Goal: Task Accomplishment & Management: Manage account settings

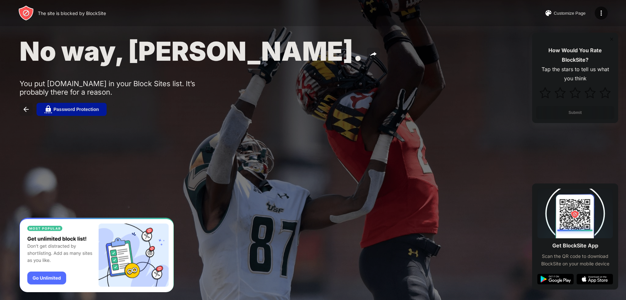
click at [23, 106] on img at bounding box center [26, 109] width 8 height 8
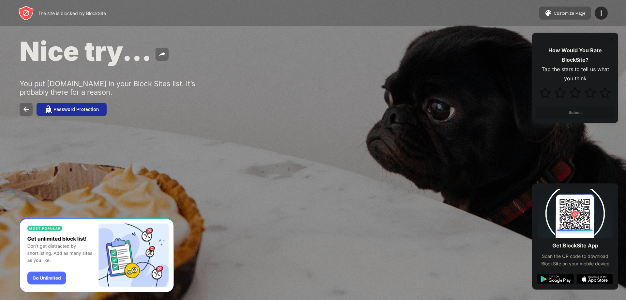
click at [68, 104] on button "Password Protection" at bounding box center [72, 109] width 70 height 13
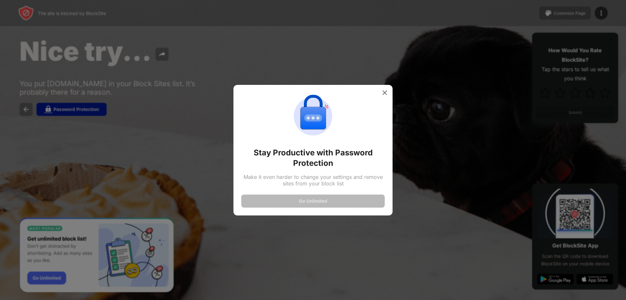
click at [73, 113] on div at bounding box center [313, 150] width 626 height 300
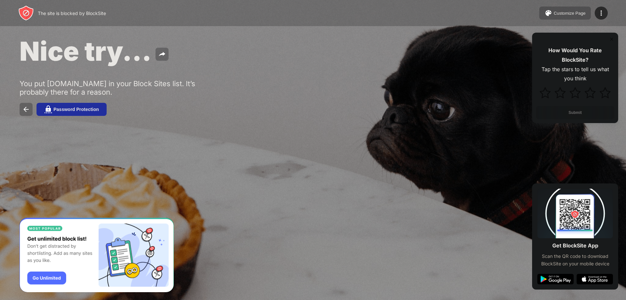
click at [103, 103] on button "Password Protection" at bounding box center [72, 109] width 70 height 13
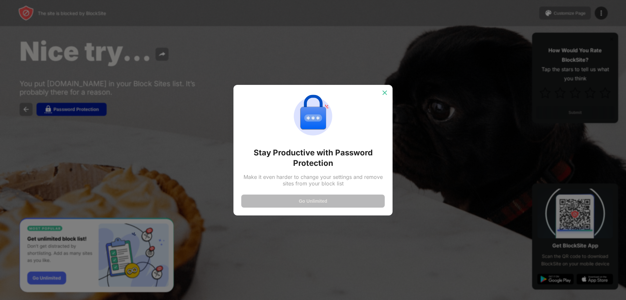
click at [382, 93] on img at bounding box center [385, 92] width 7 height 7
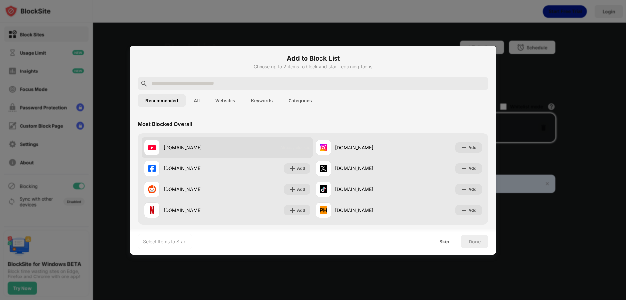
click at [281, 148] on span "Already blocked" at bounding box center [296, 147] width 30 height 5
drag, startPoint x: 210, startPoint y: 147, endPoint x: 155, endPoint y: 148, distance: 55.5
click at [155, 148] on img at bounding box center [152, 148] width 8 height 8
click at [155, 147] on img at bounding box center [152, 148] width 8 height 8
click at [164, 143] on div "youtube.com" at bounding box center [185, 148] width 83 height 16
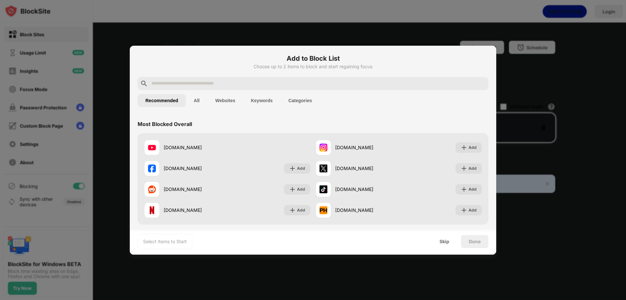
click at [180, 81] on input "text" at bounding box center [318, 84] width 335 height 8
click at [438, 239] on div "Skip" at bounding box center [444, 241] width 25 height 13
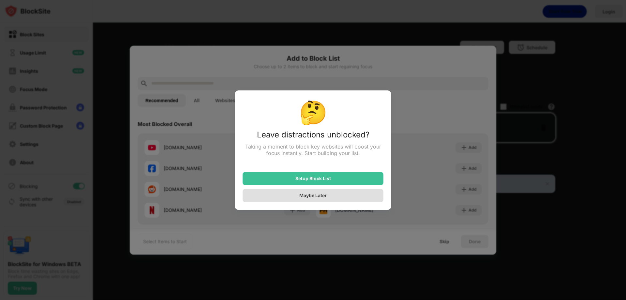
click at [329, 194] on div "Maybe Later" at bounding box center [313, 195] width 141 height 13
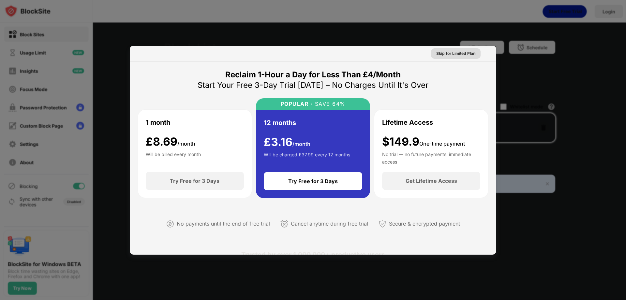
click at [456, 50] on div "Skip for Limited Plan" at bounding box center [456, 53] width 50 height 10
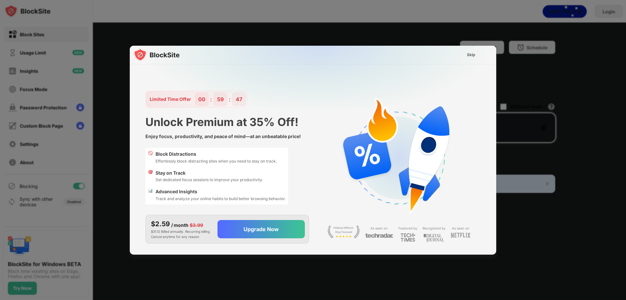
click at [474, 57] on div "Skip" at bounding box center [471, 55] width 8 height 7
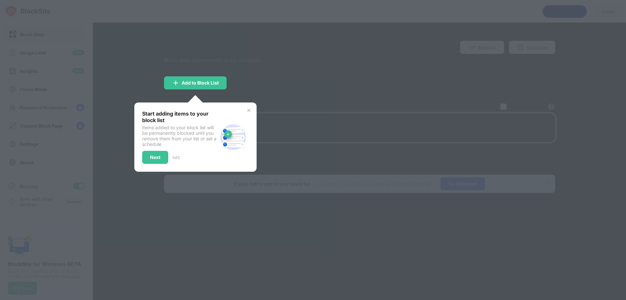
click at [253, 109] on div "Start adding items to your block list Items added to your block list will be pe…" at bounding box center [195, 136] width 122 height 69
click at [248, 110] on img at bounding box center [248, 110] width 5 height 5
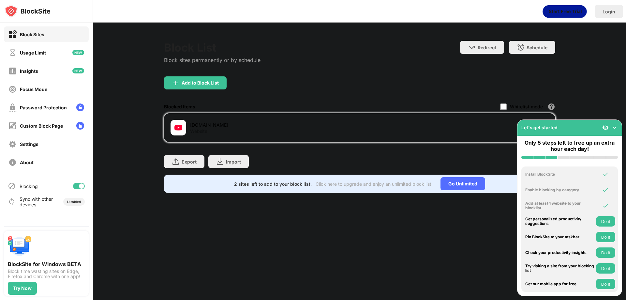
click at [160, 127] on div "Block List Block sites permanently or by schedule Redirect Choose a site to be …" at bounding box center [359, 117] width 533 height 189
drag, startPoint x: 176, startPoint y: 128, endPoint x: 342, endPoint y: 146, distance: 167.1
click at [342, 146] on div "Export Export Files (for websites items only) Import Import Files (for websites…" at bounding box center [360, 158] width 392 height 33
click at [182, 132] on div at bounding box center [179, 128] width 16 height 16
click at [45, 55] on div "Usage Limit" at bounding box center [27, 53] width 38 height 8
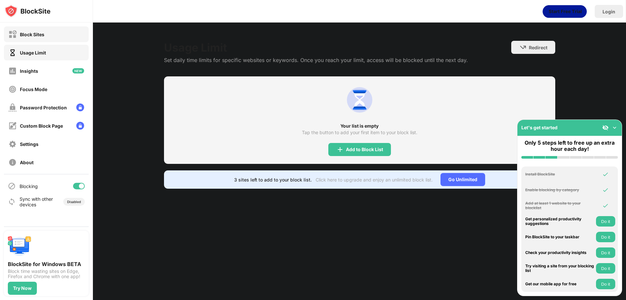
click at [64, 33] on div "Block Sites" at bounding box center [46, 34] width 85 height 16
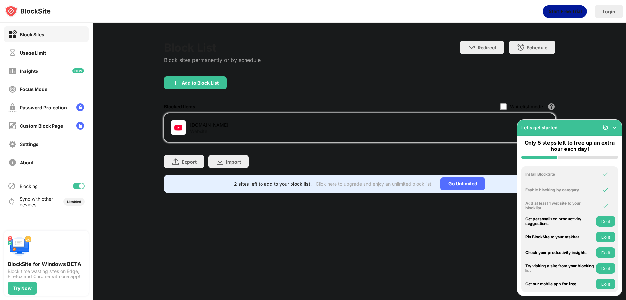
click at [166, 118] on div "youtube.com Website" at bounding box center [360, 127] width 392 height 29
click at [188, 128] on div "youtube.com Website" at bounding box center [265, 128] width 189 height 16
click at [179, 73] on div "Block List Block sites permanently or by schedule" at bounding box center [212, 59] width 97 height 36
click at [180, 79] on div "Add to Block List" at bounding box center [195, 82] width 63 height 13
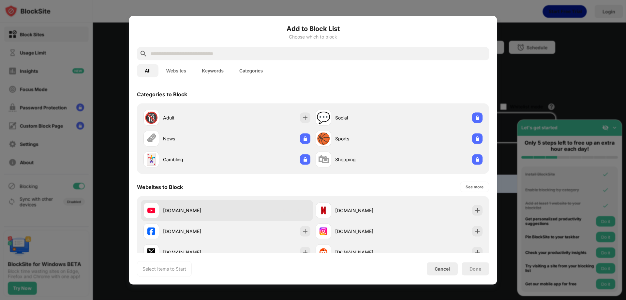
click at [275, 207] on div "youtube.com Already blocked" at bounding box center [227, 210] width 172 height 21
click at [165, 206] on div "youtube.com" at bounding box center [186, 210] width 84 height 16
click at [157, 210] on div "youtube.com" at bounding box center [186, 210] width 84 height 16
click at [157, 210] on div at bounding box center [152, 210] width 16 height 16
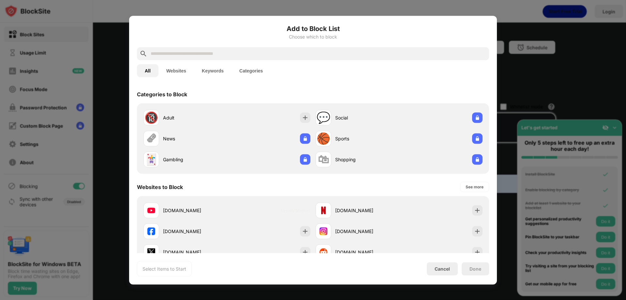
drag, startPoint x: 157, startPoint y: 210, endPoint x: 433, endPoint y: 262, distance: 281.1
click at [435, 264] on div "Cancel" at bounding box center [442, 268] width 31 height 13
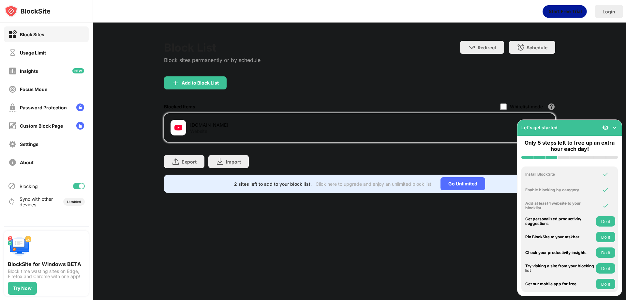
click at [205, 132] on div "Website" at bounding box center [198, 131] width 17 height 6
click at [202, 125] on div "youtube.com" at bounding box center [275, 124] width 170 height 7
click at [200, 124] on div "youtube.com" at bounding box center [275, 124] width 170 height 7
drag, startPoint x: 200, startPoint y: 124, endPoint x: 168, endPoint y: 124, distance: 31.6
click at [168, 124] on div "youtube.com Website" at bounding box center [360, 127] width 384 height 21
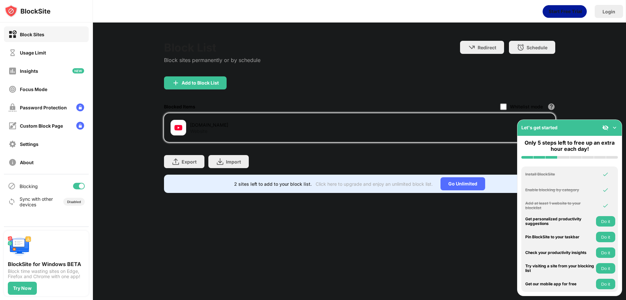
click at [68, 185] on div "Blocking" at bounding box center [46, 186] width 85 height 16
click at [80, 185] on div at bounding box center [81, 185] width 5 height 5
click at [76, 184] on div at bounding box center [76, 185] width 5 height 5
click at [76, 184] on div at bounding box center [79, 186] width 12 height 7
click at [55, 199] on div "Sync with other devices Disabled" at bounding box center [46, 202] width 85 height 16
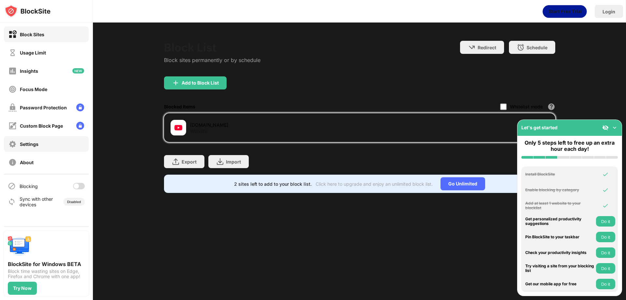
click at [32, 147] on div "Settings" at bounding box center [29, 144] width 19 height 6
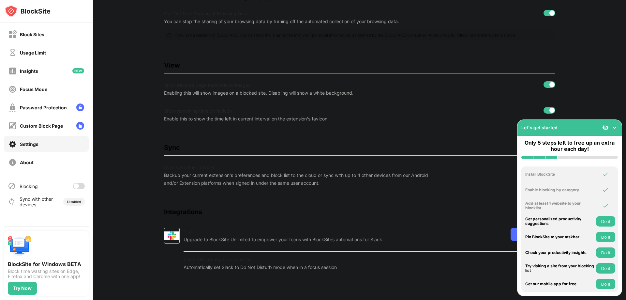
scroll to position [166, 0]
click at [617, 130] on img at bounding box center [615, 127] width 7 height 7
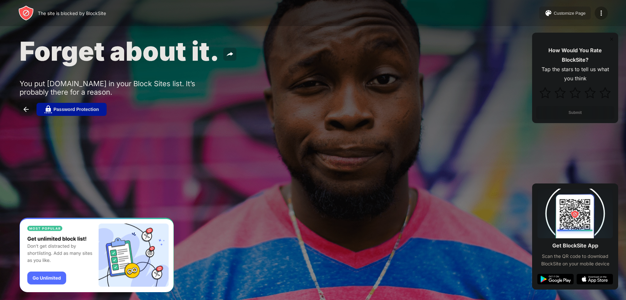
click at [600, 12] on img at bounding box center [602, 13] width 8 height 8
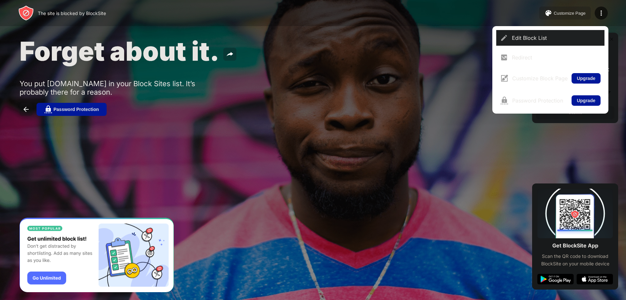
click at [548, 36] on div "Edit Block List" at bounding box center [556, 38] width 89 height 7
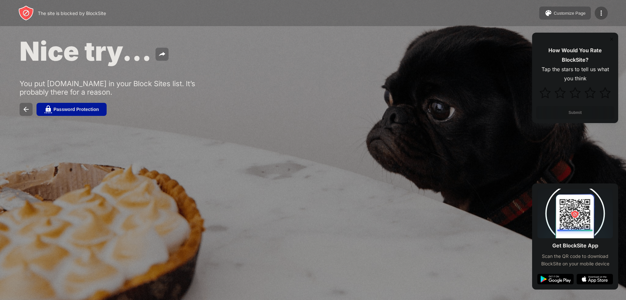
click at [606, 11] on div at bounding box center [601, 13] width 13 height 13
